Goal: Task Accomplishment & Management: Manage account settings

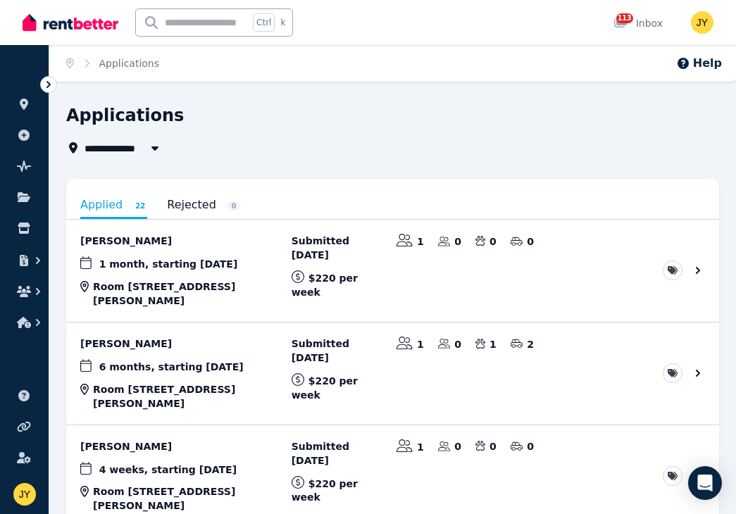
click at [42, 85] on icon at bounding box center [49, 84] width 14 height 14
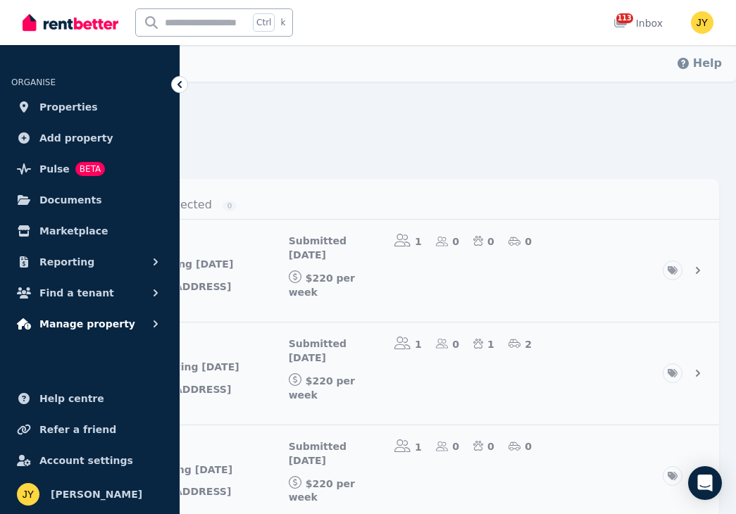
click at [130, 310] on button "Manage property" at bounding box center [89, 324] width 157 height 28
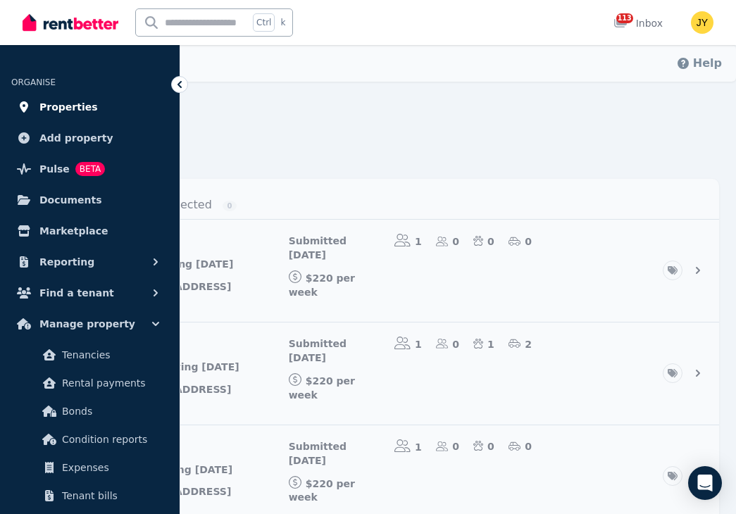
click at [77, 107] on span "Properties" at bounding box center [68, 107] width 58 height 17
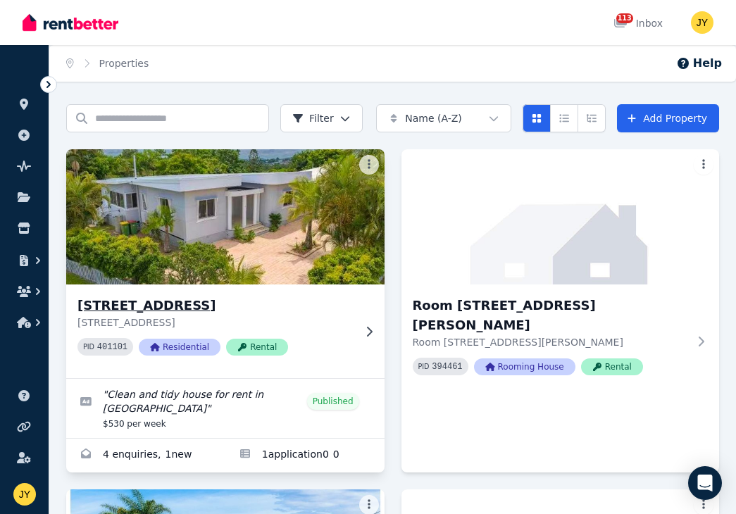
click at [212, 235] on img at bounding box center [225, 217] width 334 height 142
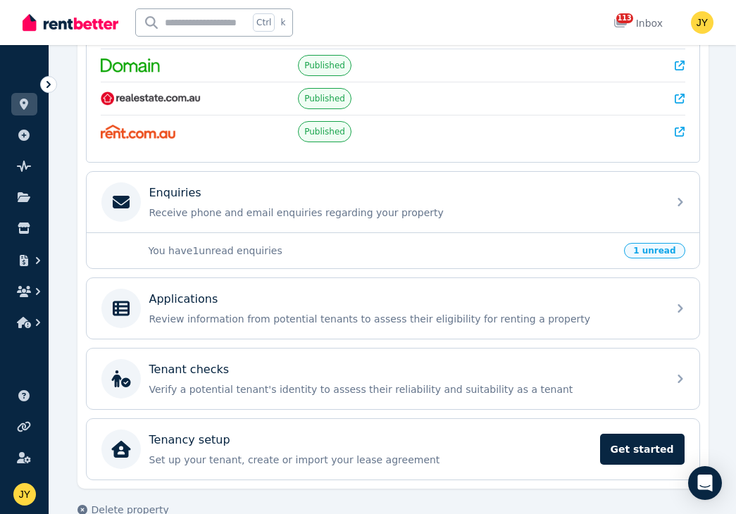
scroll to position [354, 0]
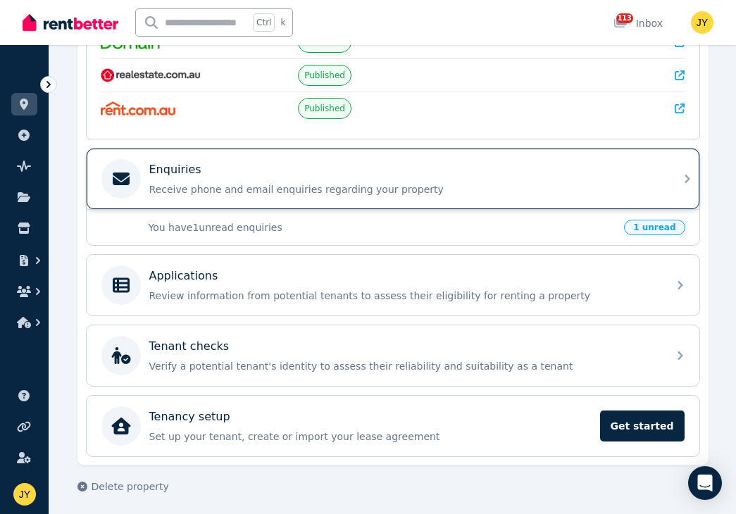
click at [673, 180] on div "Enquiries Receive phone and email enquiries regarding your property" at bounding box center [393, 179] width 613 height 61
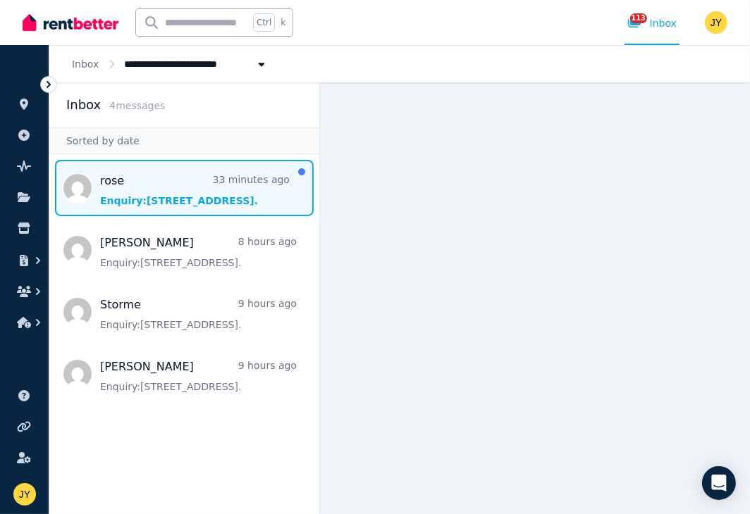
click at [138, 178] on span "Message list" at bounding box center [184, 188] width 270 height 56
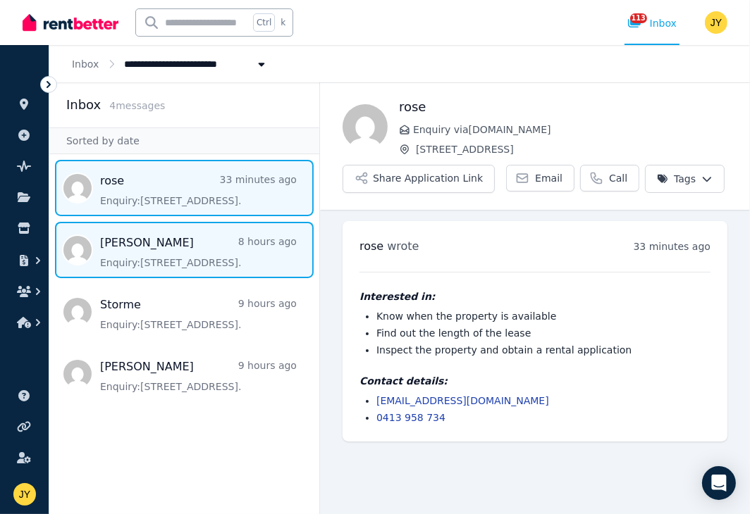
click at [194, 252] on span "Message list" at bounding box center [184, 250] width 270 height 56
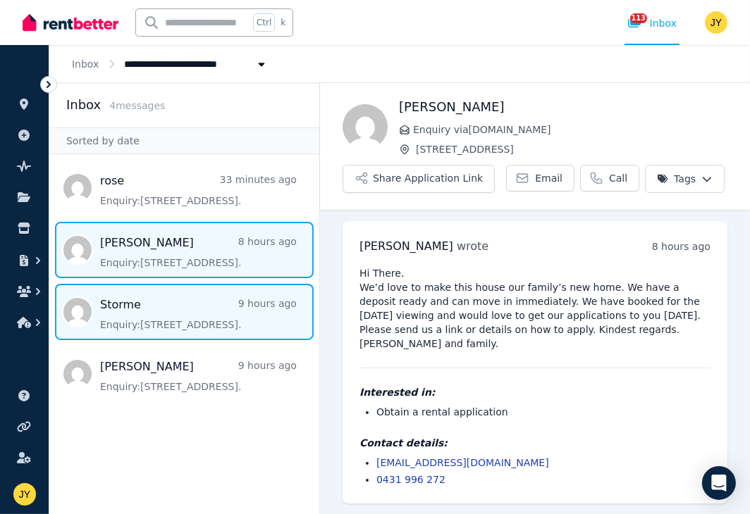
click at [196, 311] on span "Message list" at bounding box center [184, 312] width 270 height 56
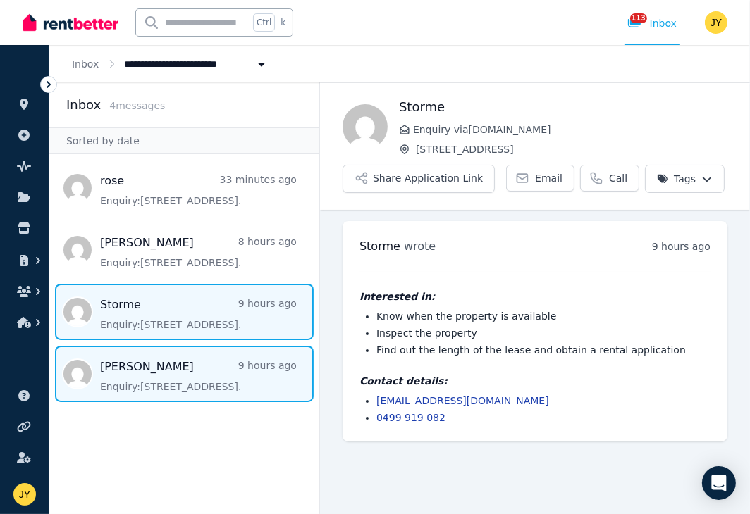
click at [226, 380] on span "Message list" at bounding box center [184, 374] width 270 height 56
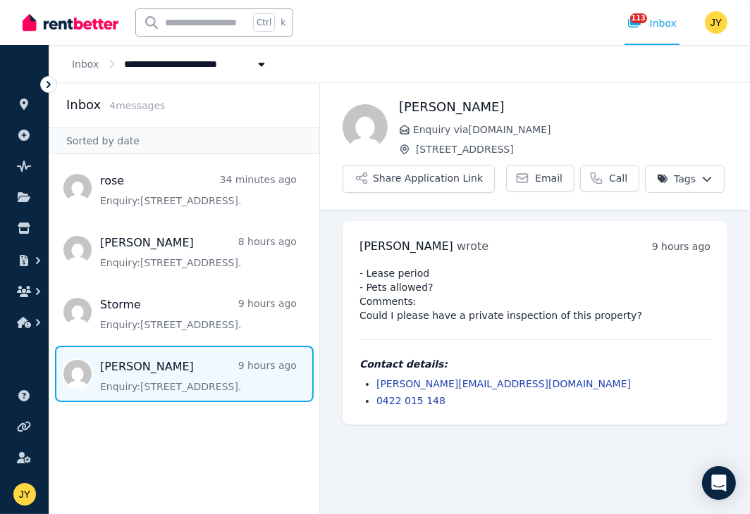
click at [47, 89] on icon at bounding box center [49, 84] width 14 height 14
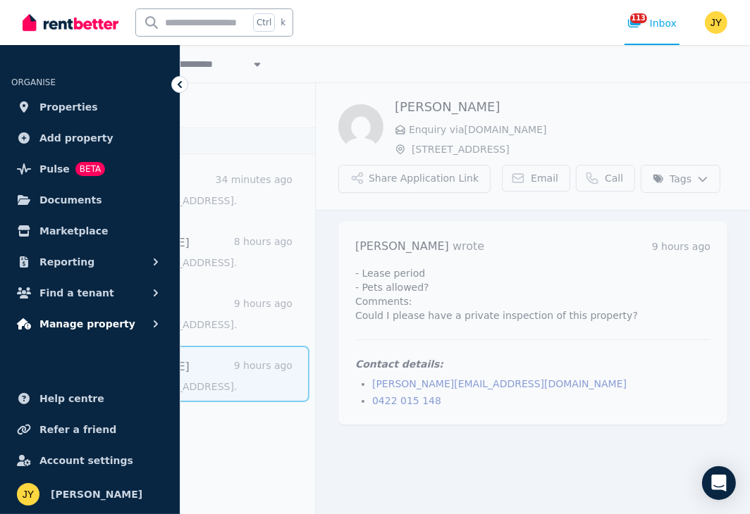
click at [149, 324] on icon "button" at bounding box center [156, 324] width 14 height 14
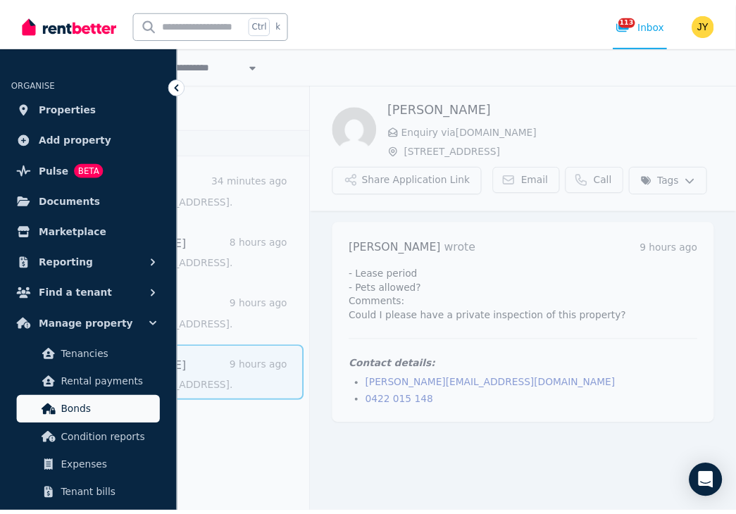
scroll to position [173, 0]
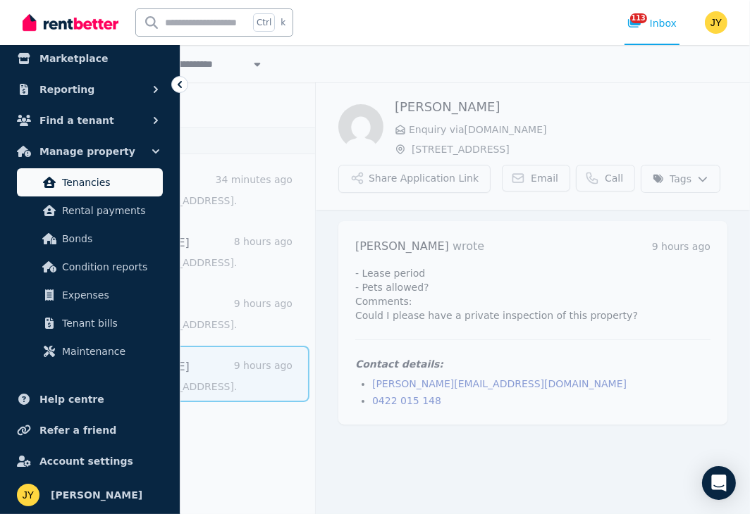
click at [117, 187] on span "Tenancies" at bounding box center [109, 182] width 95 height 17
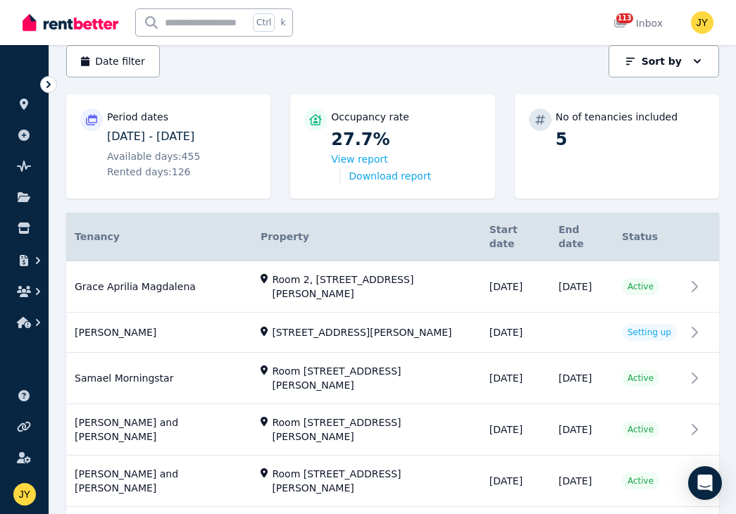
scroll to position [156, 0]
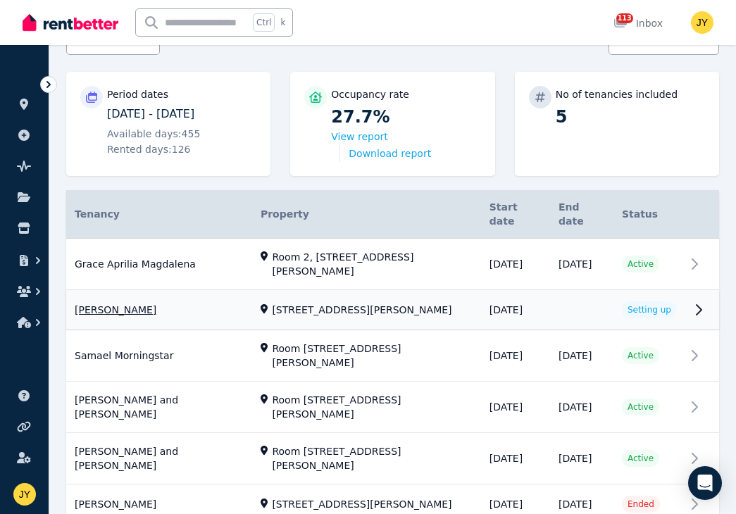
click at [707, 291] on link "View property details" at bounding box center [392, 310] width 653 height 39
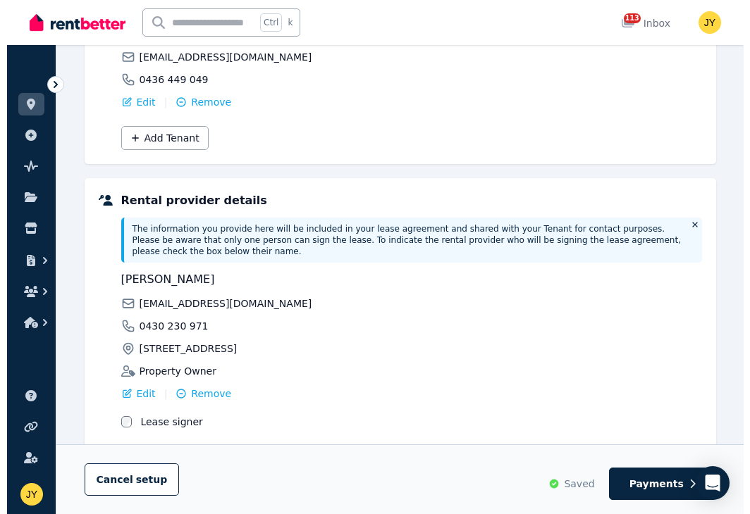
scroll to position [312, 0]
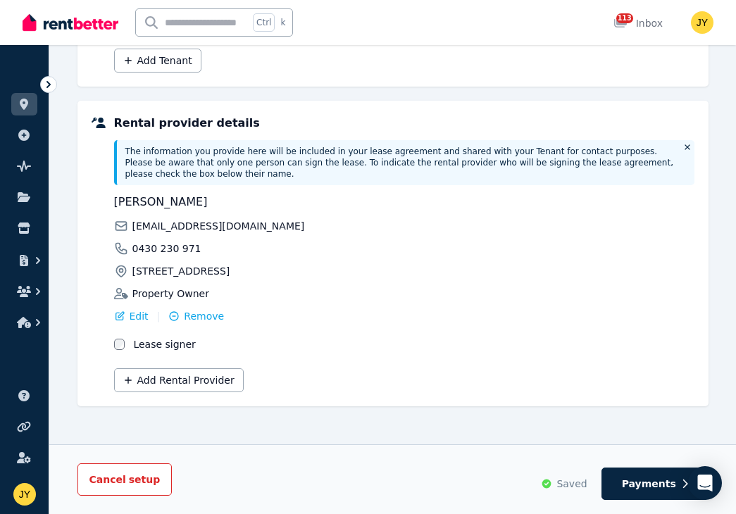
click at [120, 487] on button "Cancel setup" at bounding box center [124, 480] width 95 height 32
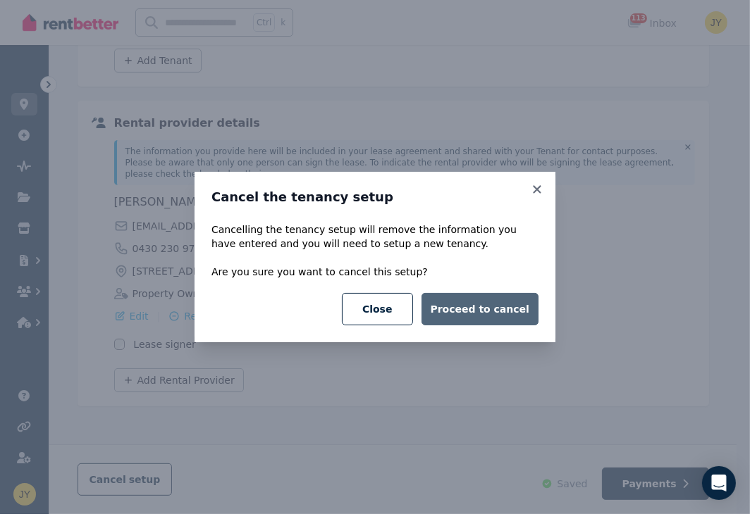
click at [468, 306] on button "Proceed to cancel" at bounding box center [479, 309] width 117 height 32
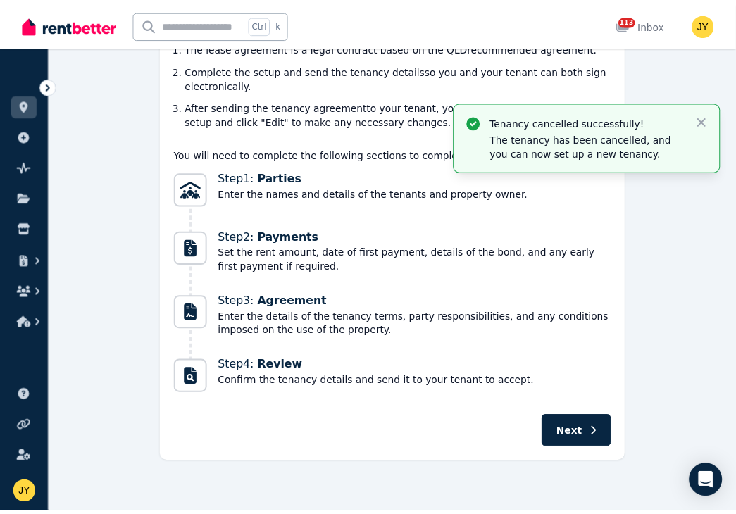
scroll to position [0, 0]
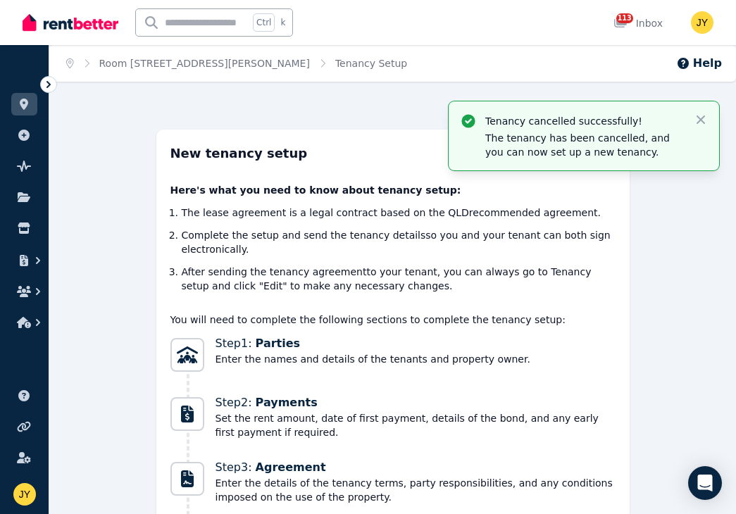
click at [53, 84] on icon at bounding box center [49, 84] width 14 height 14
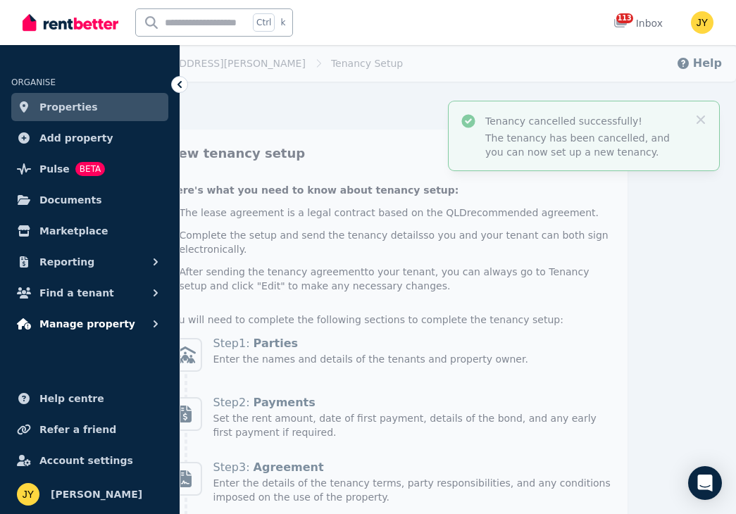
click at [142, 321] on button "Manage property" at bounding box center [89, 324] width 157 height 28
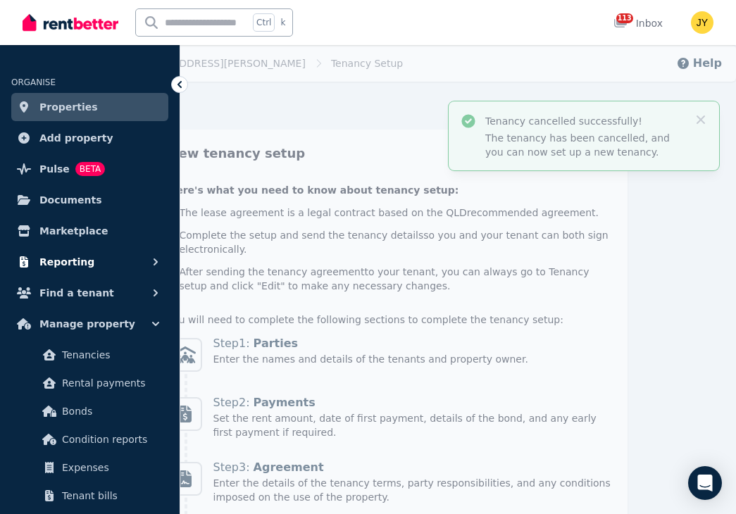
click at [161, 261] on icon "button" at bounding box center [156, 262] width 14 height 14
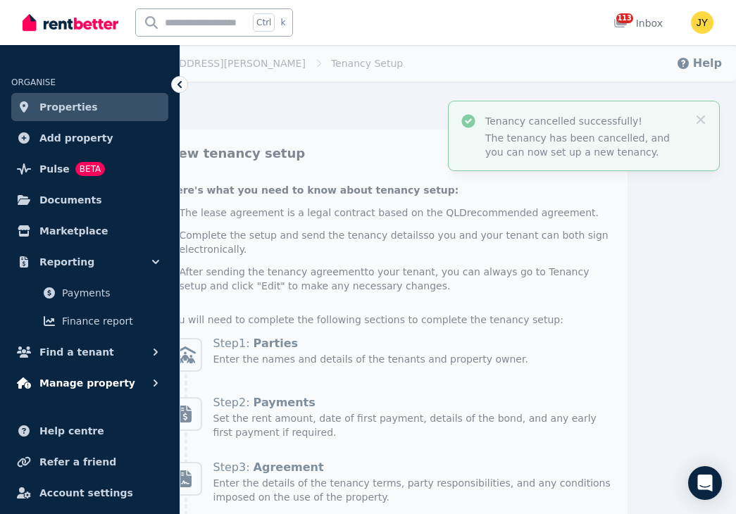
click at [153, 383] on icon "button" at bounding box center [156, 383] width 14 height 14
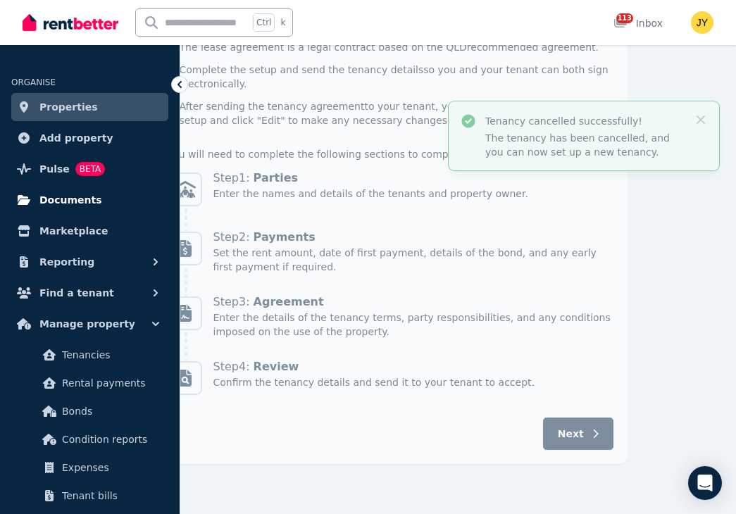
click at [87, 194] on span "Documents" at bounding box center [70, 200] width 63 height 17
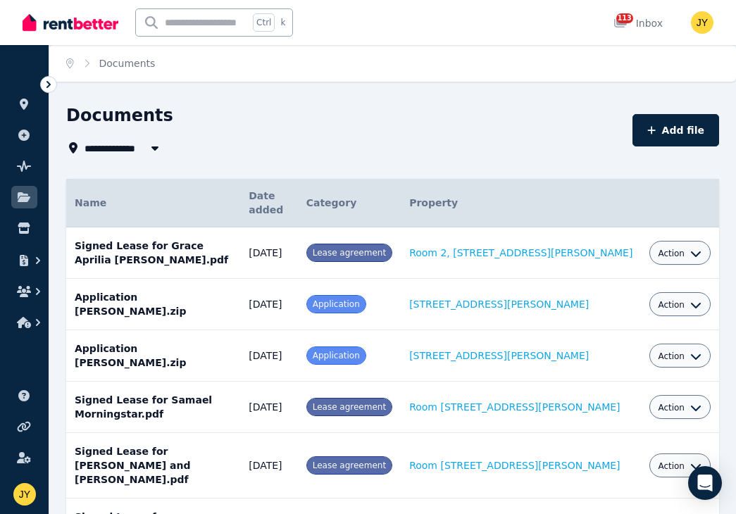
click at [44, 81] on icon at bounding box center [49, 84] width 14 height 14
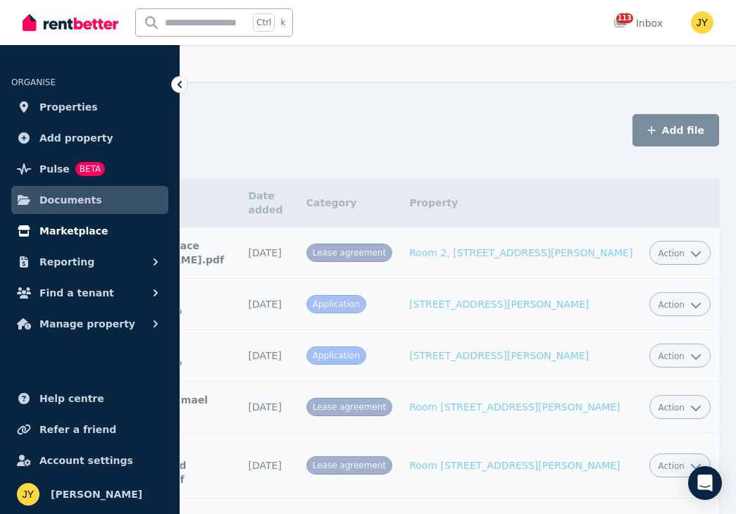
click at [110, 236] on link "Marketplace" at bounding box center [89, 231] width 157 height 28
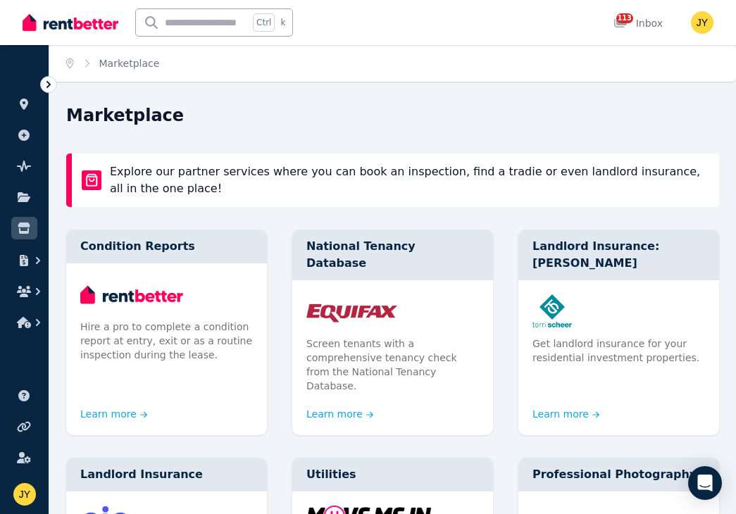
click at [43, 86] on icon at bounding box center [49, 84] width 14 height 14
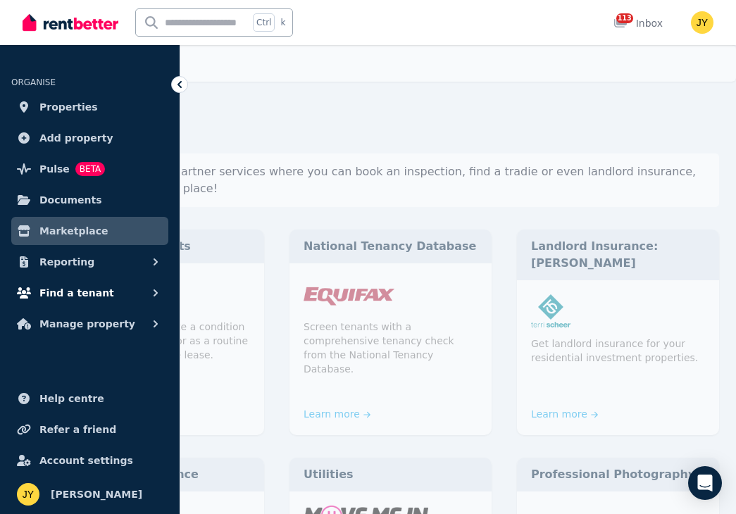
click at [156, 293] on icon "button" at bounding box center [156, 293] width 4 height 7
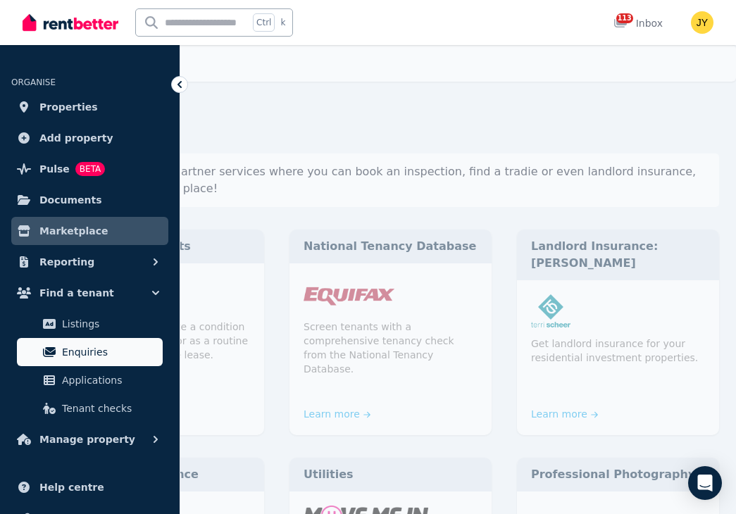
click at [138, 352] on span "Enquiries" at bounding box center [109, 352] width 95 height 17
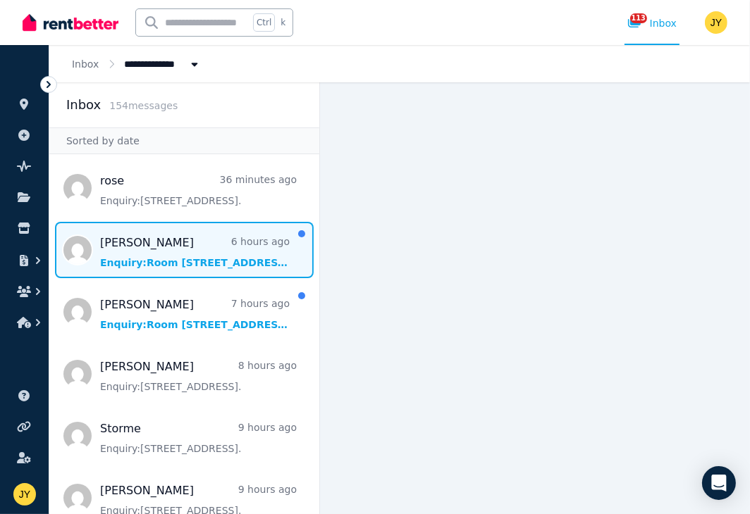
click at [148, 241] on span "Message list" at bounding box center [184, 250] width 270 height 56
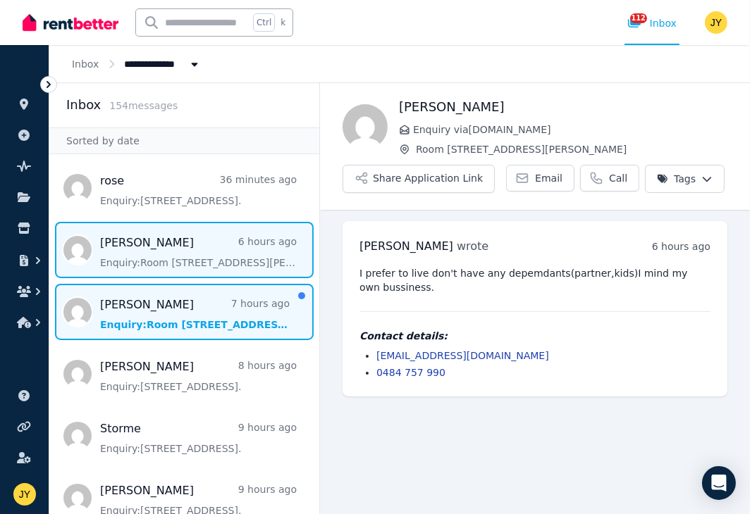
click at [178, 302] on span "Message list" at bounding box center [184, 312] width 270 height 56
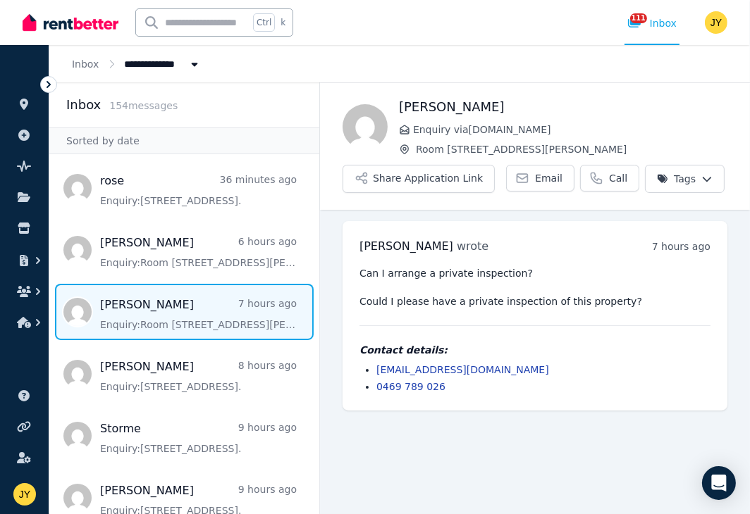
click at [42, 85] on icon at bounding box center [49, 84] width 14 height 14
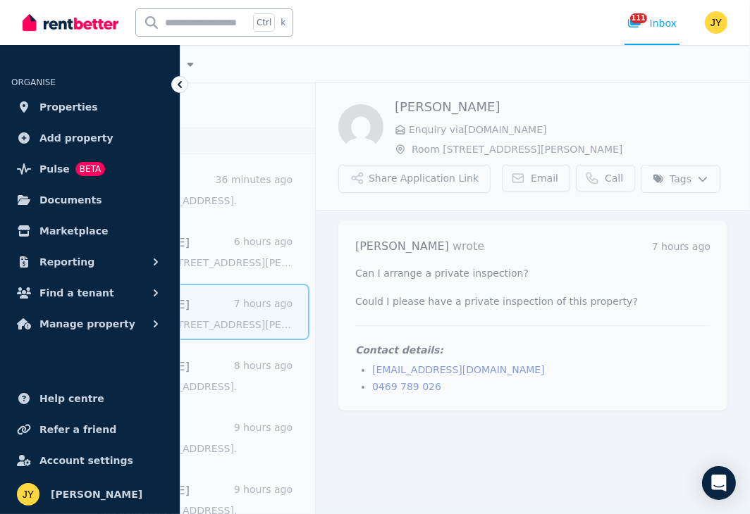
click at [319, 62] on div "**********" at bounding box center [397, 63] width 704 height 37
click at [407, 477] on main "Back [PERSON_NAME] Enquiry via [DOMAIN_NAME] [STREET_ADDRESS][PERSON_NAME] Shar…" at bounding box center [533, 298] width 434 height 432
click at [180, 87] on icon at bounding box center [180, 84] width 14 height 14
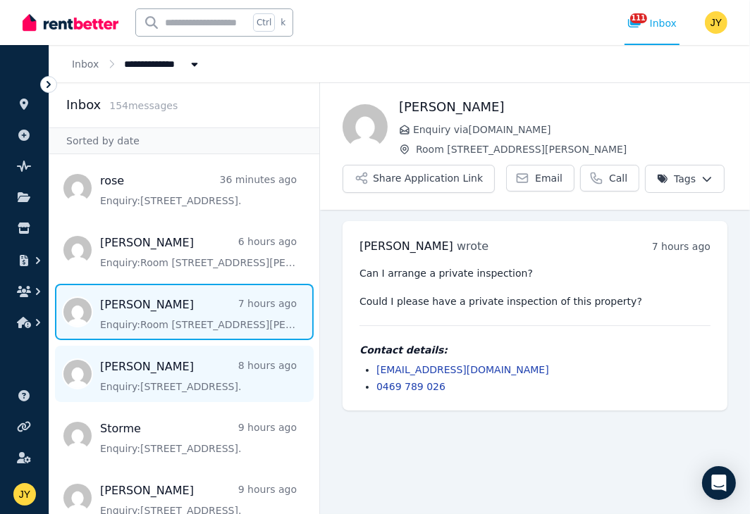
scroll to position [205, 0]
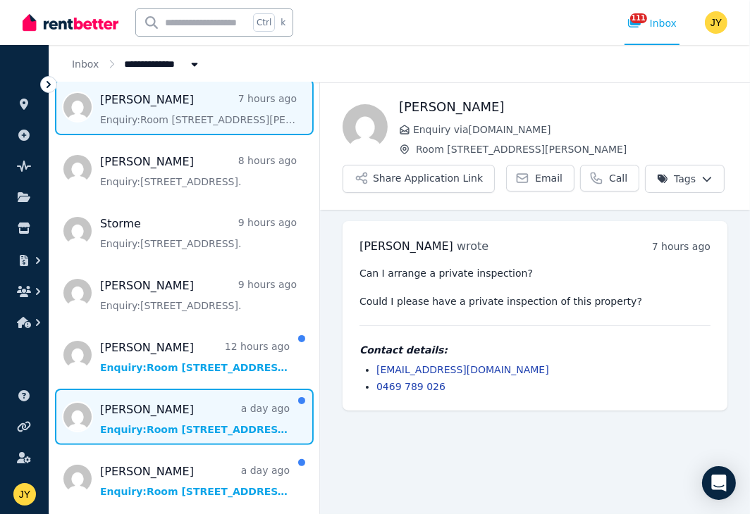
click at [190, 403] on span "Message list" at bounding box center [184, 417] width 270 height 56
